Goal: Transaction & Acquisition: Purchase product/service

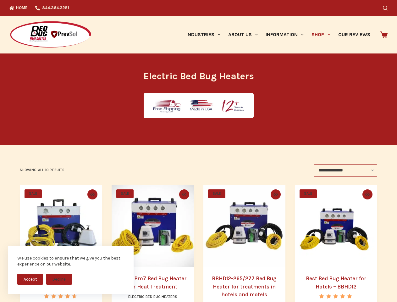
click at [30, 279] on button "Accept" at bounding box center [30, 278] width 26 height 11
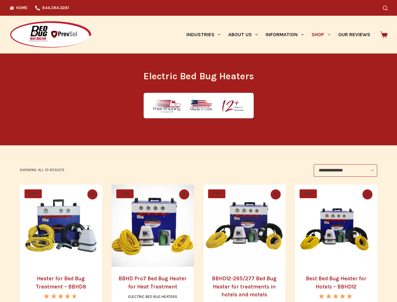
click at [59, 279] on button "Decline" at bounding box center [59, 283] width 26 height 11
click at [387, 8] on icon "Search" at bounding box center [385, 8] width 5 height 5
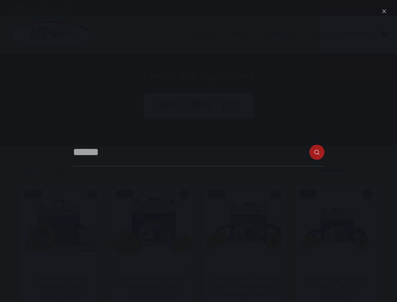
click at [205, 35] on link "Industries" at bounding box center [203, 35] width 42 height 38
click at [245, 35] on link "About Us" at bounding box center [242, 35] width 37 height 38
click at [287, 35] on link "Information" at bounding box center [285, 35] width 46 height 38
click at [323, 35] on link "Shop" at bounding box center [320, 35] width 26 height 38
click at [91, 194] on icon "Quick view toggle" at bounding box center [92, 193] width 4 height 3
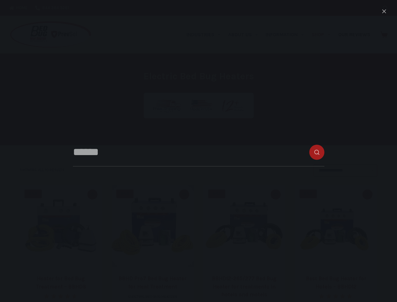
click at [184, 194] on icon "Quick view toggle" at bounding box center [184, 193] width 4 height 3
